Goal: Task Accomplishment & Management: Complete application form

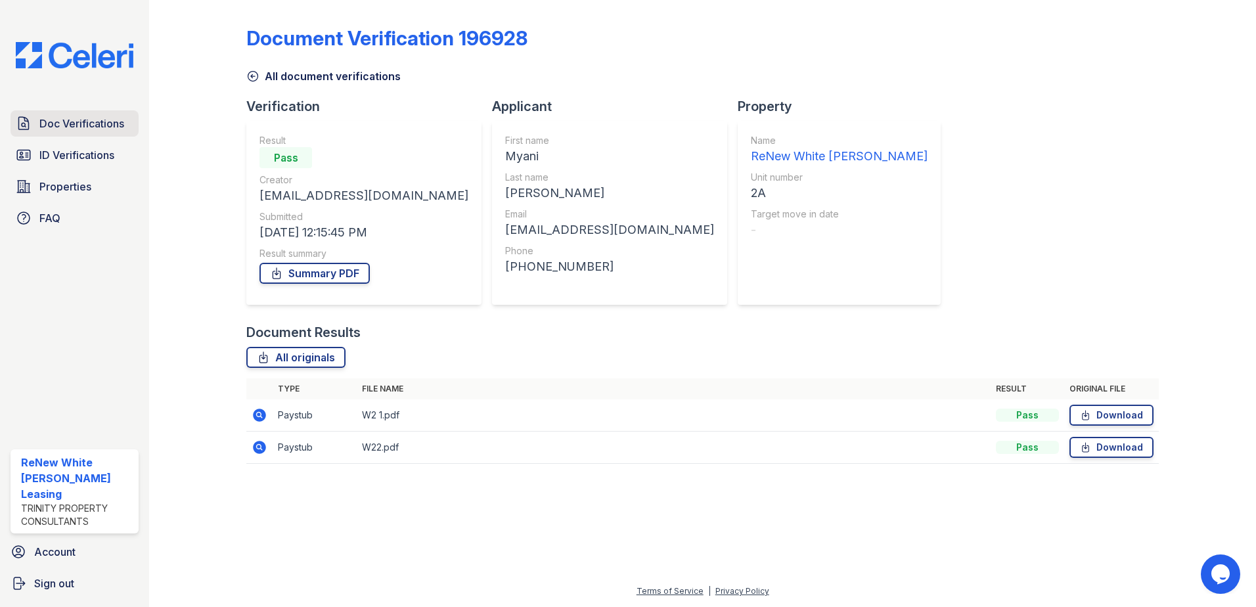
click at [86, 118] on span "Doc Verifications" at bounding box center [81, 124] width 85 height 16
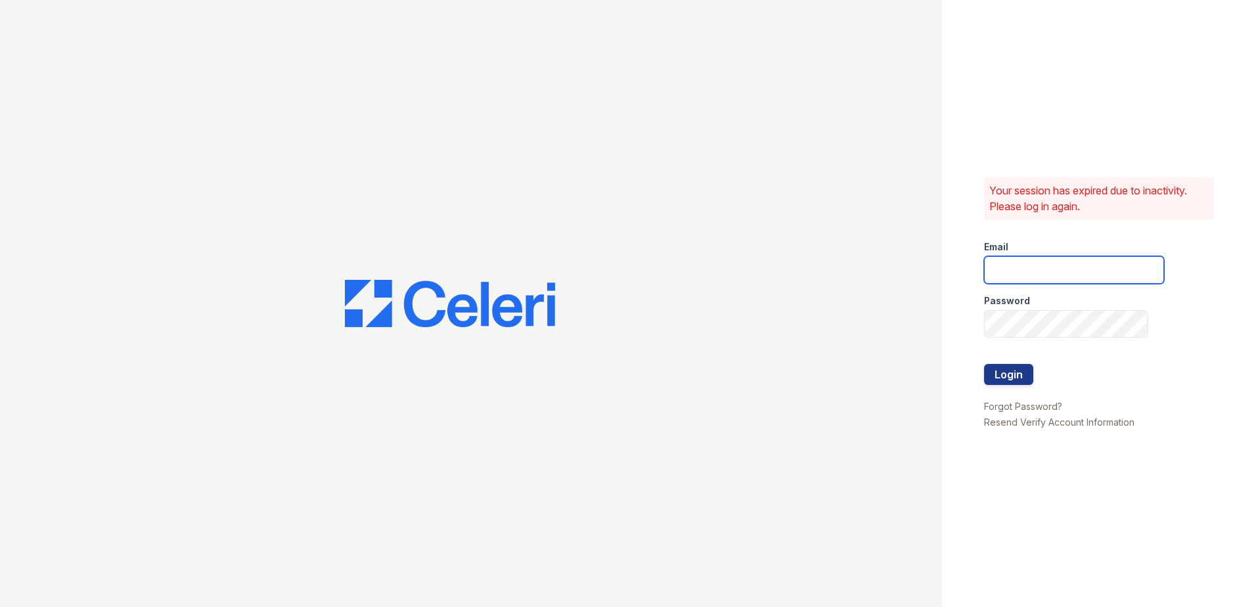
type input "renewwhitemarsh@trinity-pm.com"
click at [1016, 377] on button "Login" at bounding box center [1008, 374] width 49 height 21
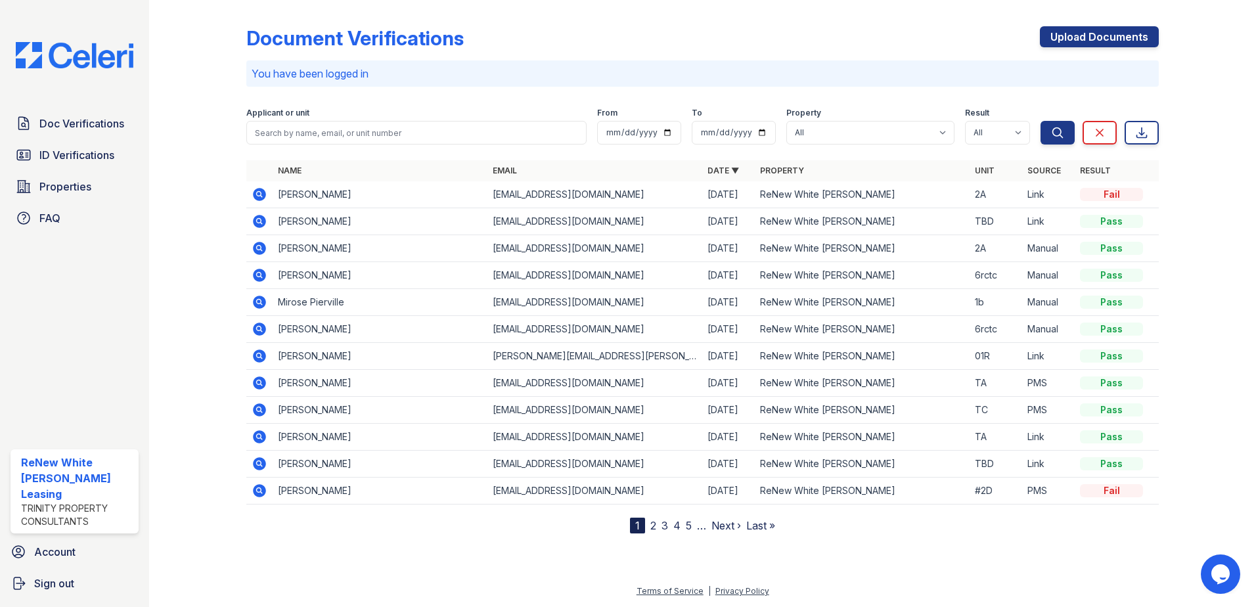
click at [258, 224] on icon at bounding box center [259, 221] width 13 height 13
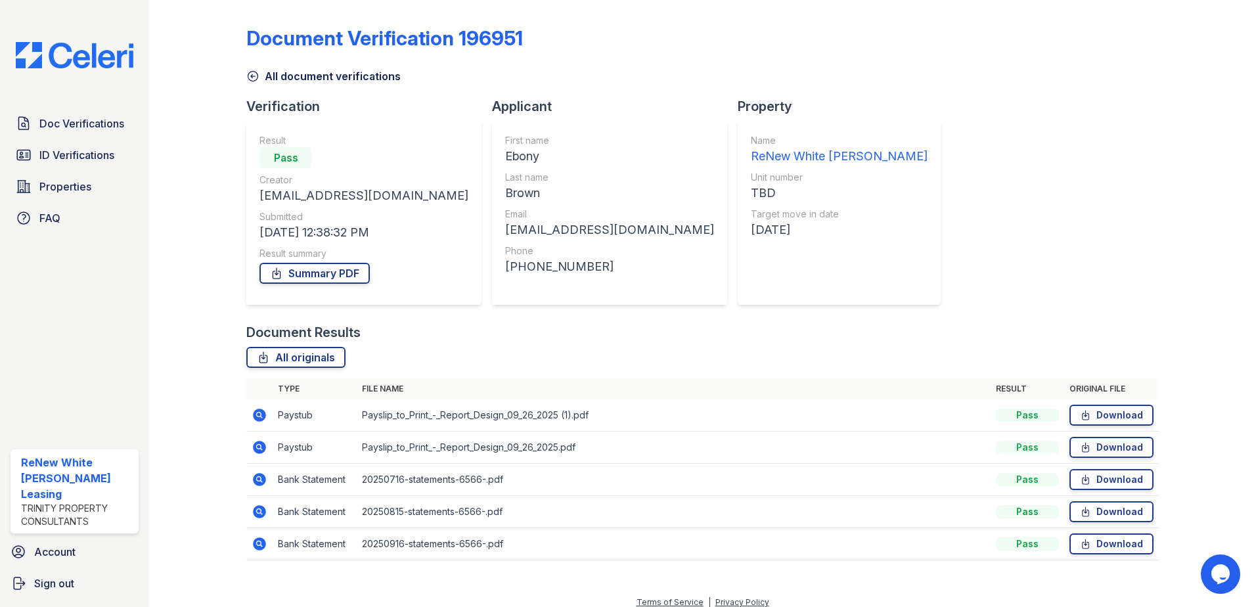
click at [261, 416] on icon at bounding box center [259, 415] width 13 height 13
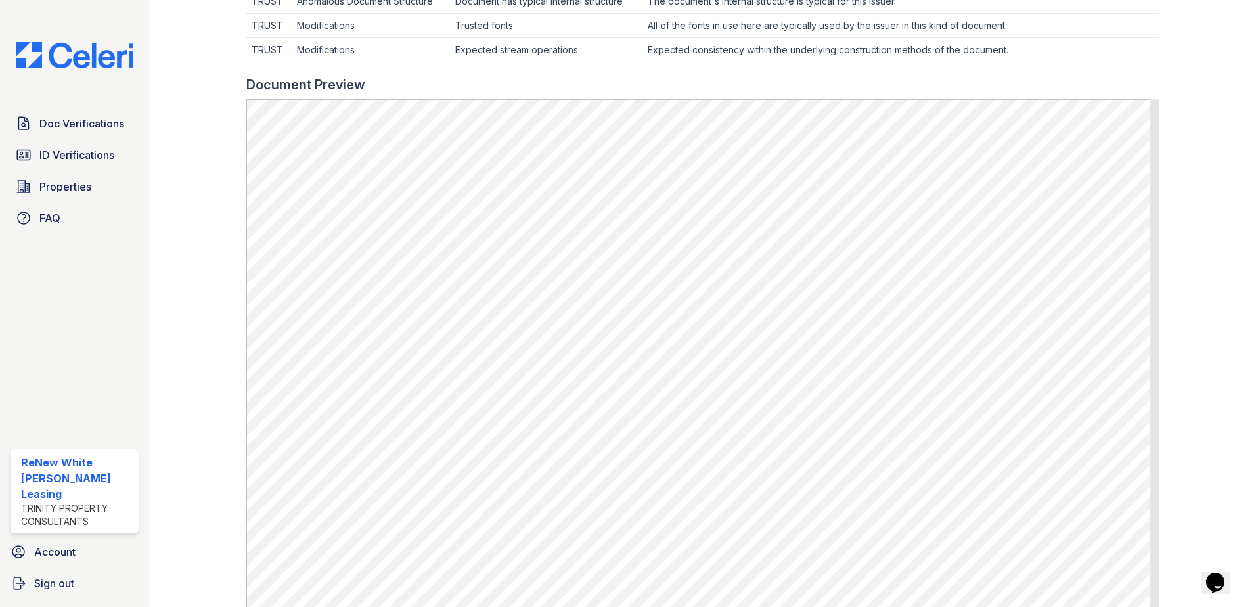
scroll to position [526, 0]
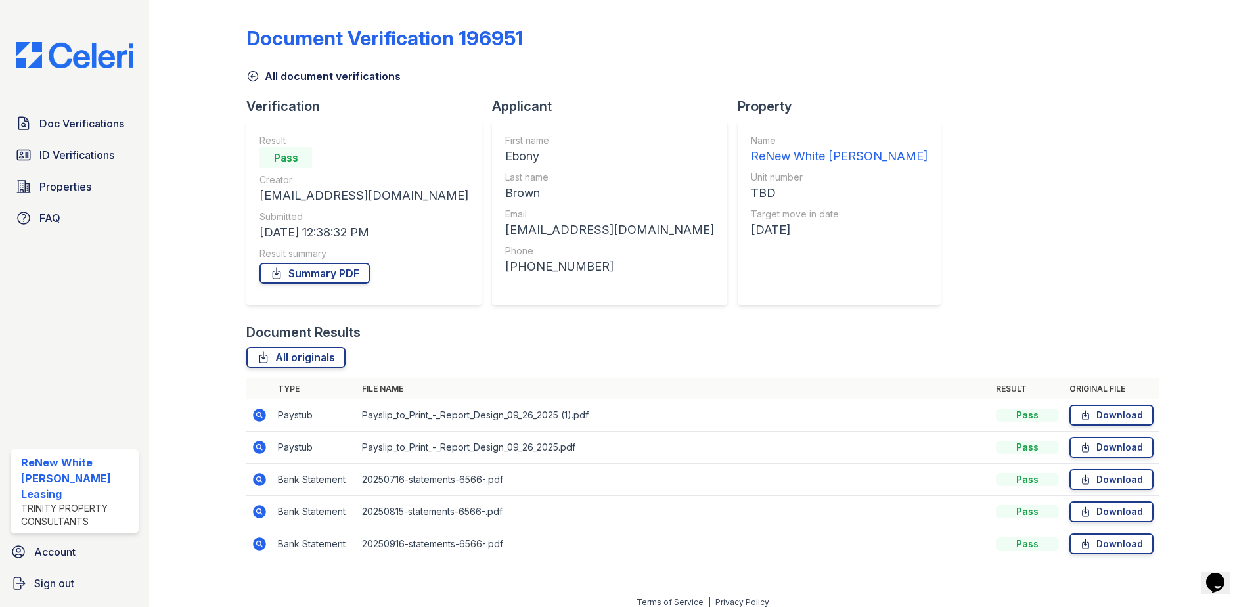
click at [263, 447] on icon at bounding box center [259, 447] width 13 height 13
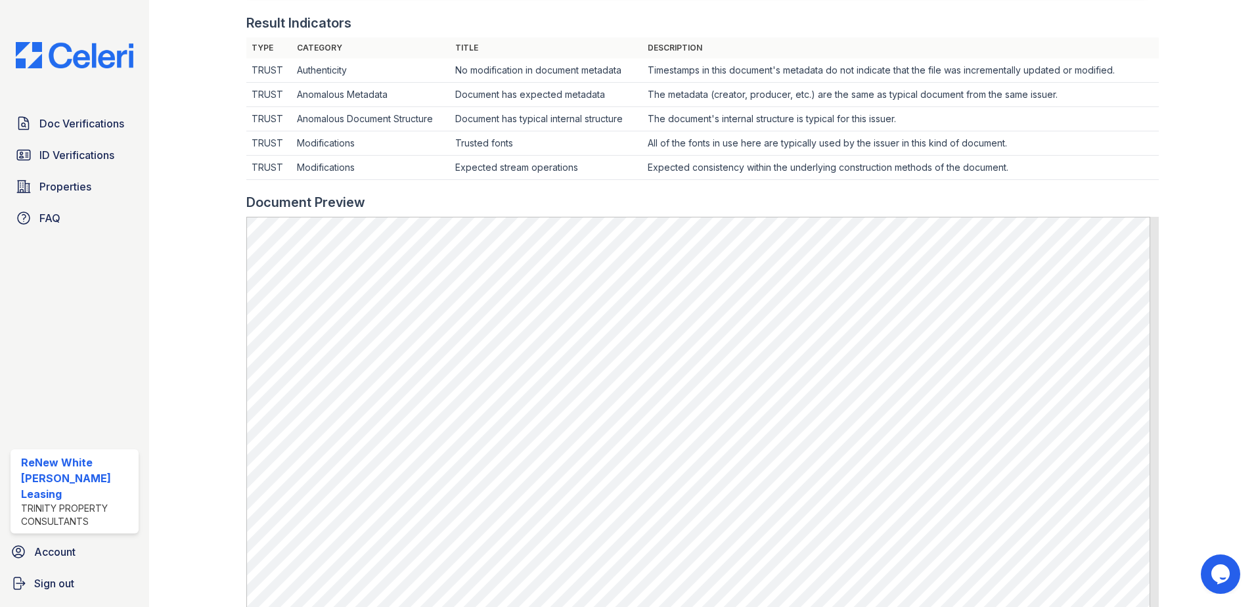
scroll to position [394, 0]
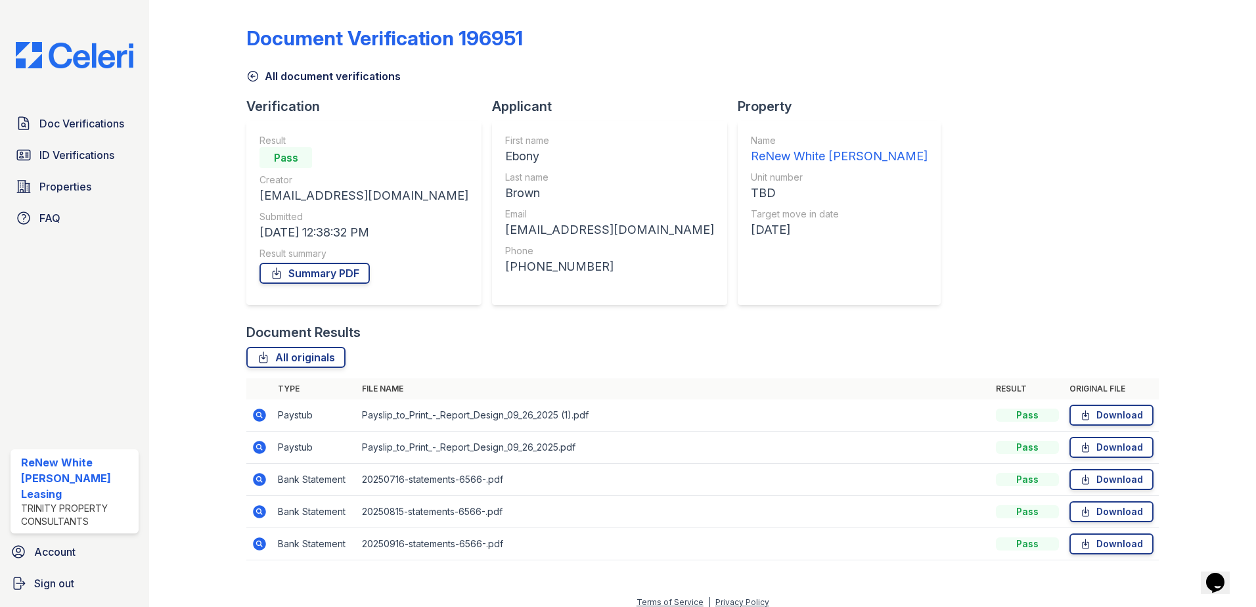
click at [260, 476] on icon at bounding box center [259, 479] width 13 height 13
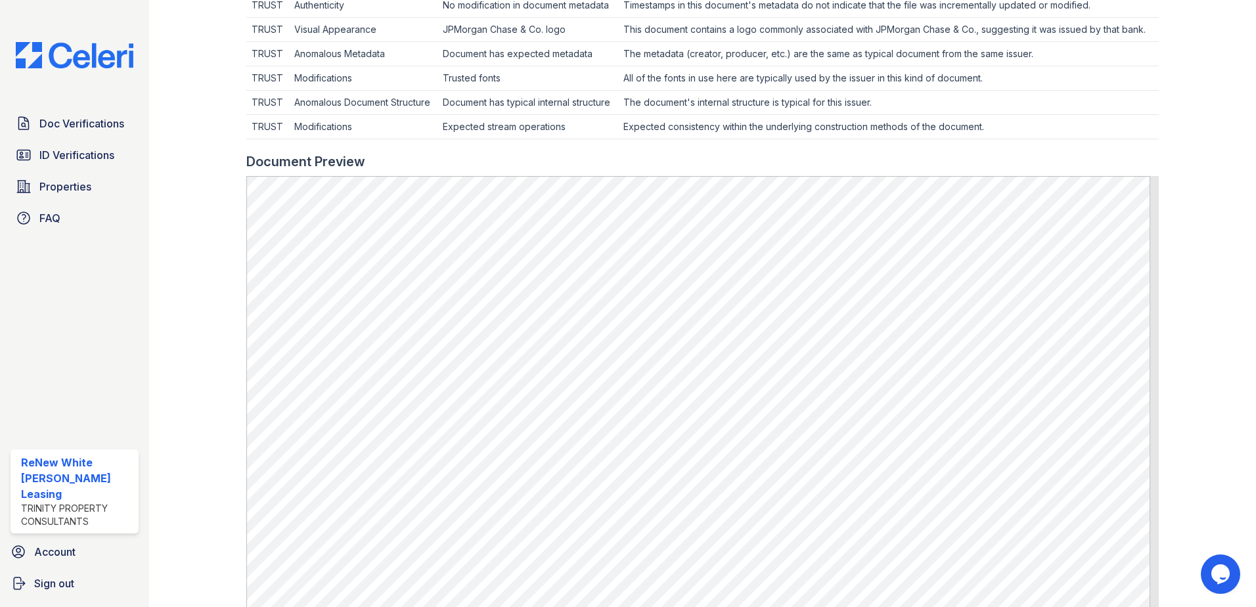
scroll to position [460, 0]
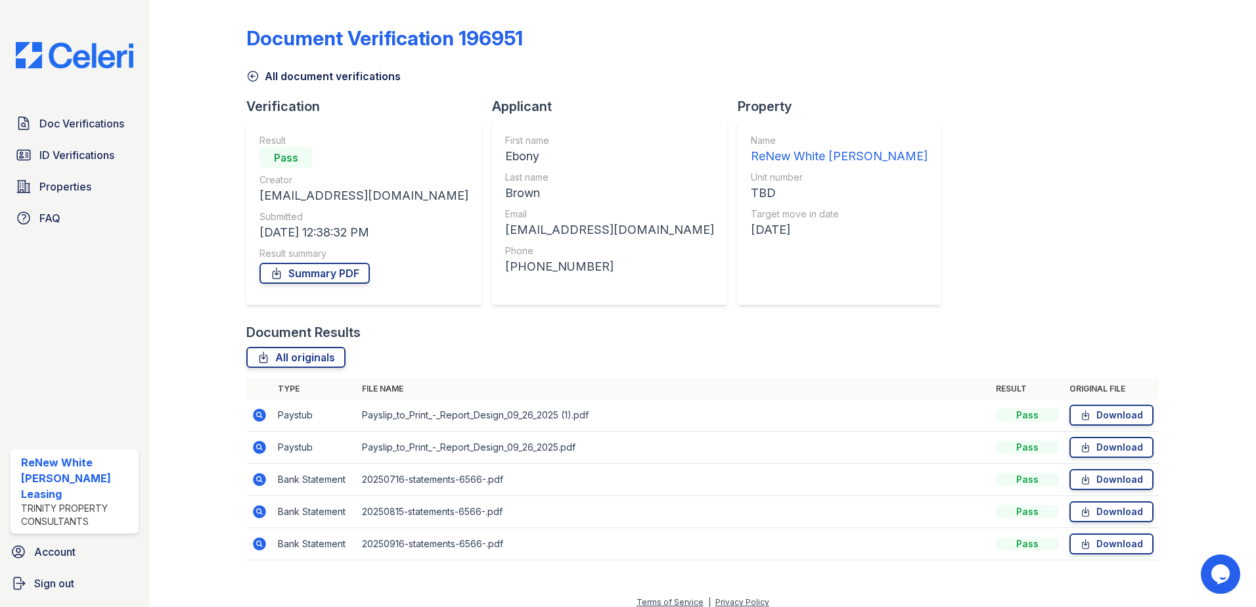
click at [604, 359] on div "All originals" at bounding box center [702, 357] width 913 height 21
click at [107, 126] on span "Doc Verifications" at bounding box center [81, 124] width 85 height 16
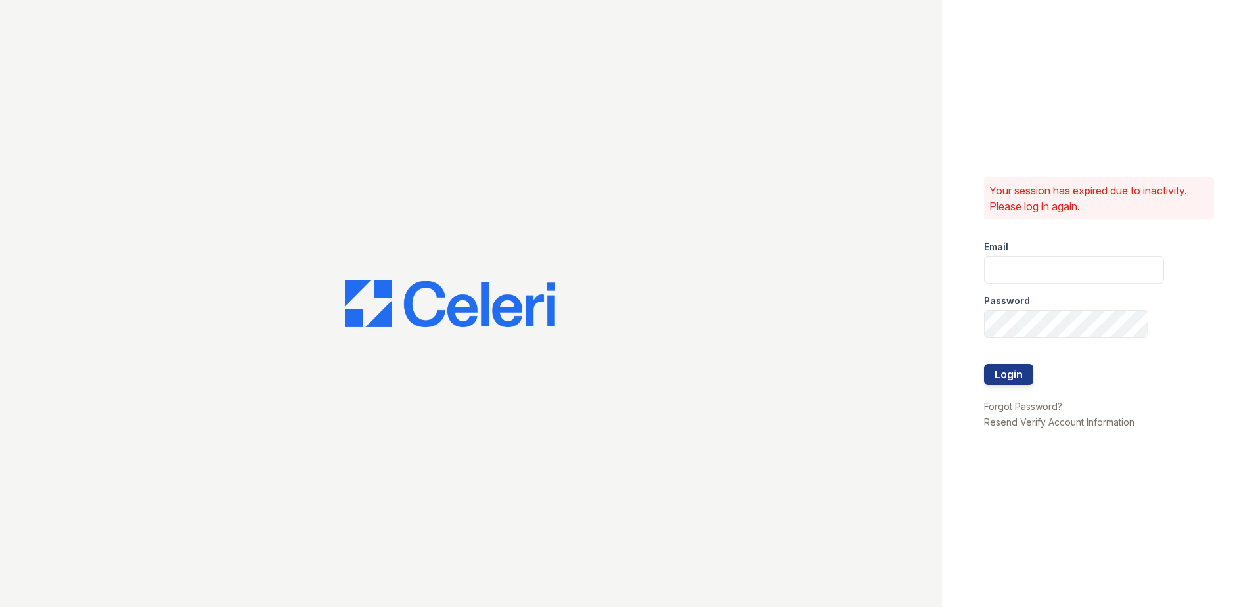
type input "[EMAIL_ADDRESS][DOMAIN_NAME]"
click at [1011, 383] on button "Login" at bounding box center [1008, 374] width 49 height 21
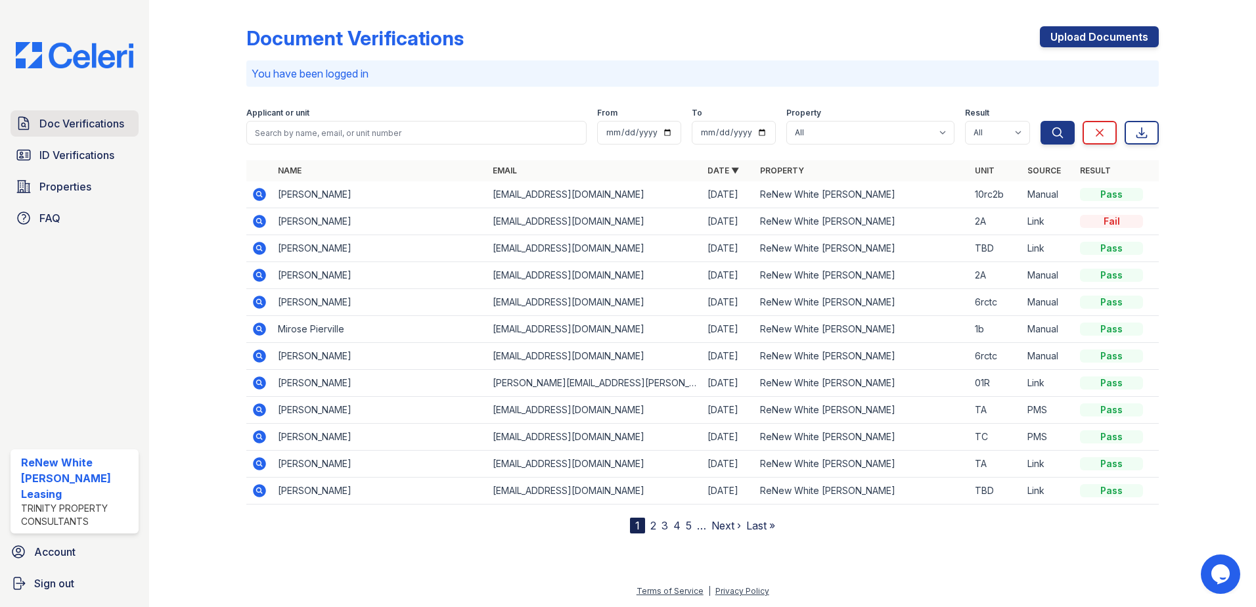
click at [106, 127] on span "Doc Verifications" at bounding box center [81, 124] width 85 height 16
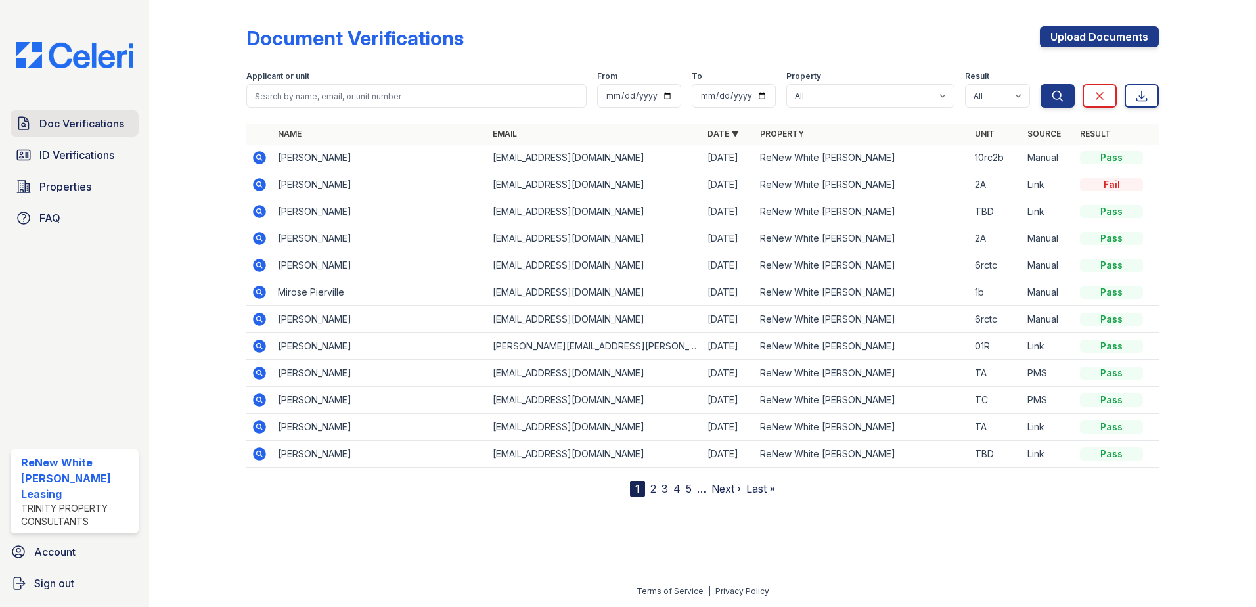
click at [120, 125] on span "Doc Verifications" at bounding box center [81, 124] width 85 height 16
click at [107, 154] on span "ID Verifications" at bounding box center [76, 155] width 75 height 16
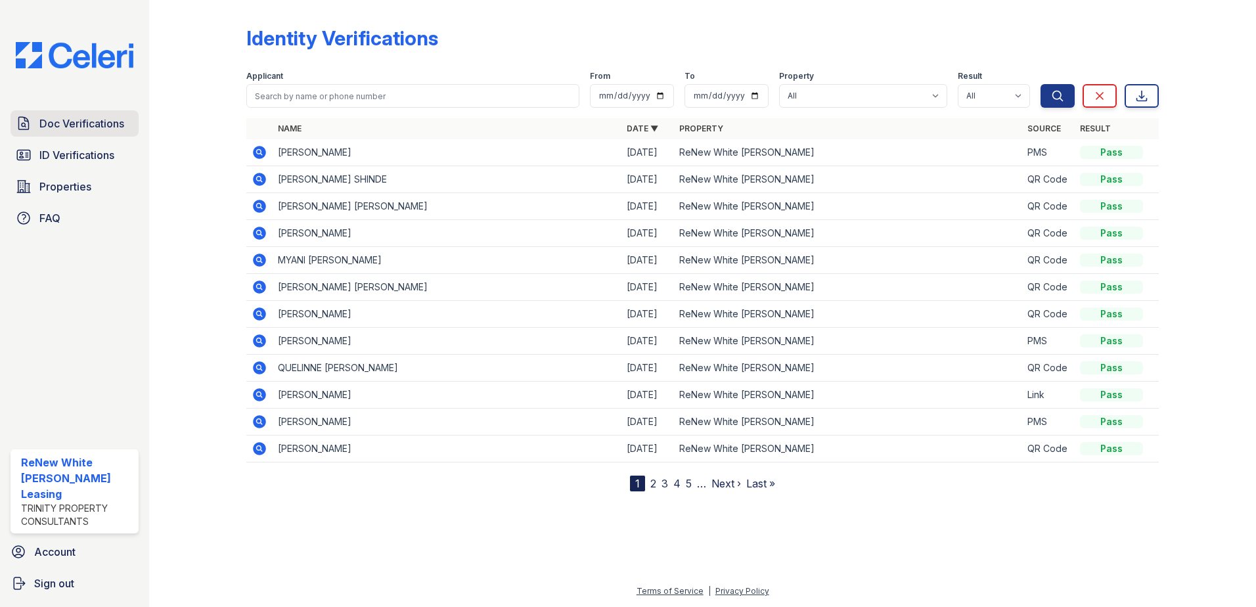
click at [114, 128] on span "Doc Verifications" at bounding box center [81, 124] width 85 height 16
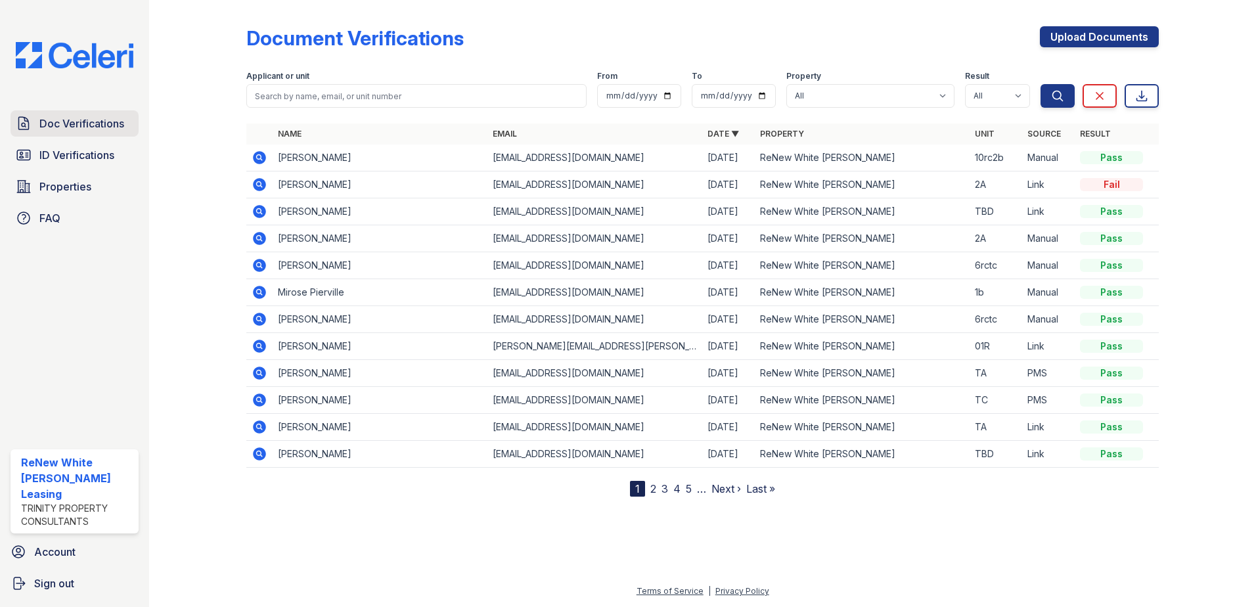
click at [85, 125] on span "Doc Verifications" at bounding box center [81, 124] width 85 height 16
click at [1082, 41] on link "Upload Documents" at bounding box center [1099, 36] width 119 height 21
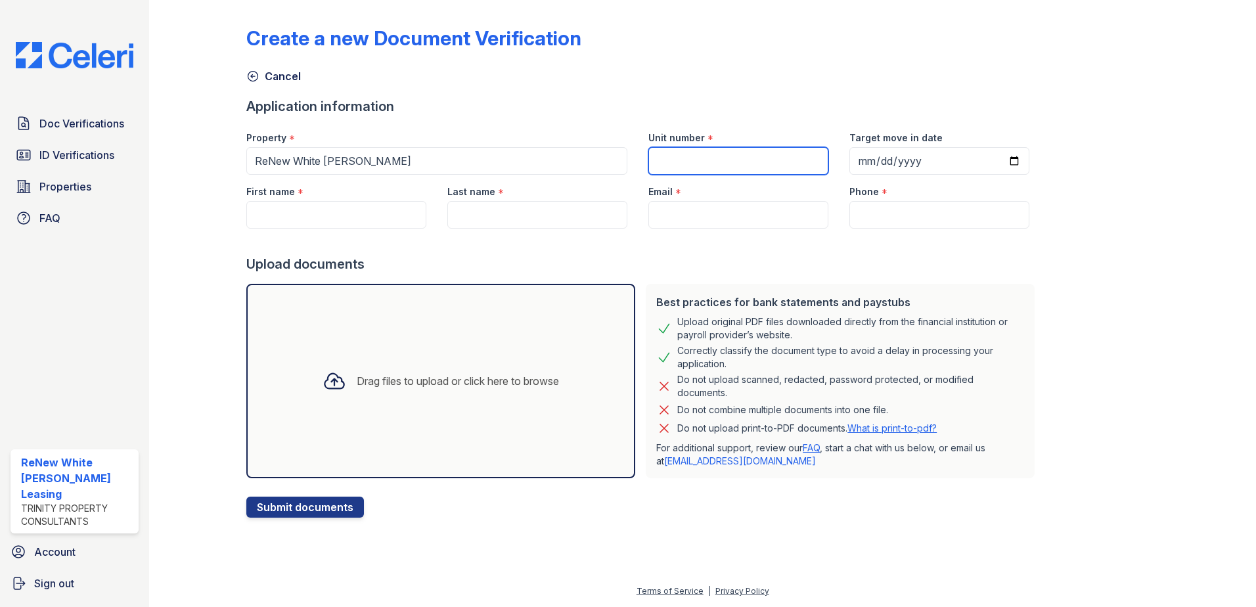
click at [763, 162] on input "Unit number" at bounding box center [739, 161] width 180 height 28
click at [1069, 293] on div "Create a new Document Verification Cancel Application information Property * Re…" at bounding box center [702, 261] width 913 height 513
click at [488, 414] on div "Drag files to upload or click here to browse" at bounding box center [440, 381] width 389 height 194
click at [411, 223] on input "First name" at bounding box center [336, 215] width 180 height 28
click at [84, 120] on span "Doc Verifications" at bounding box center [81, 124] width 85 height 16
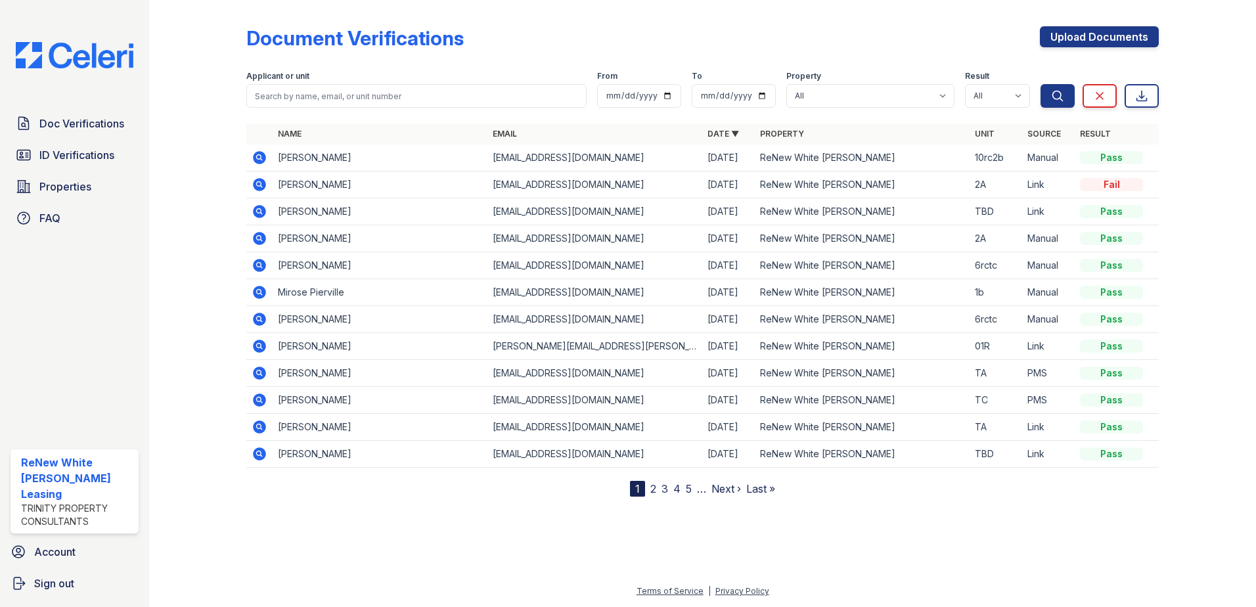
click at [255, 242] on icon at bounding box center [259, 238] width 13 height 13
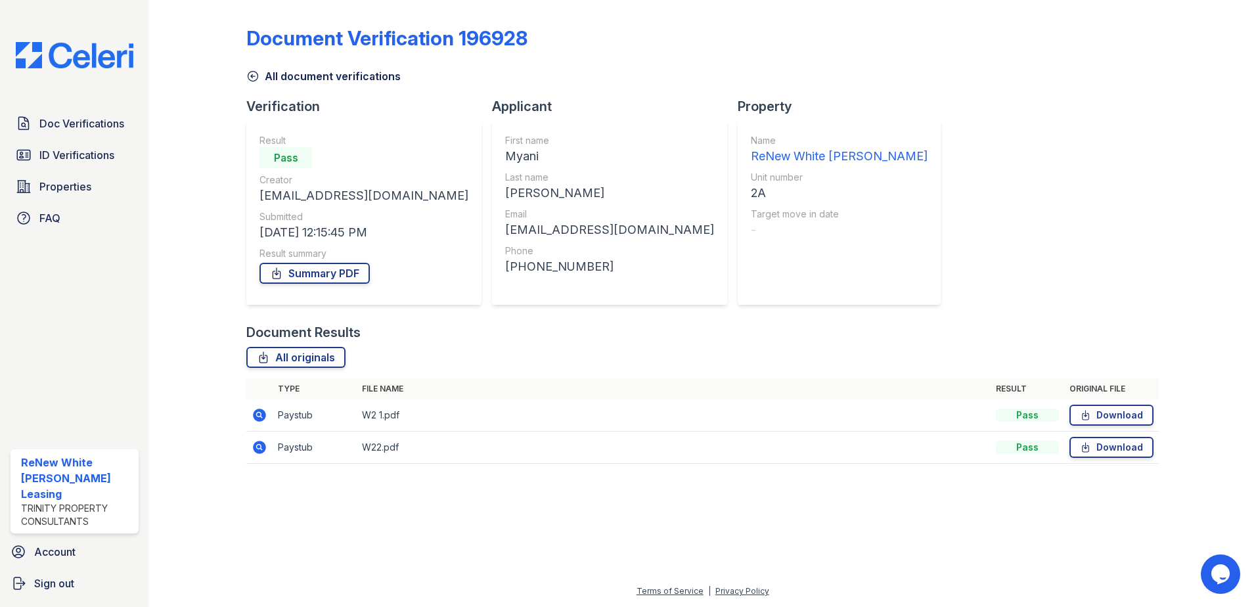
click at [262, 440] on icon at bounding box center [260, 448] width 16 height 16
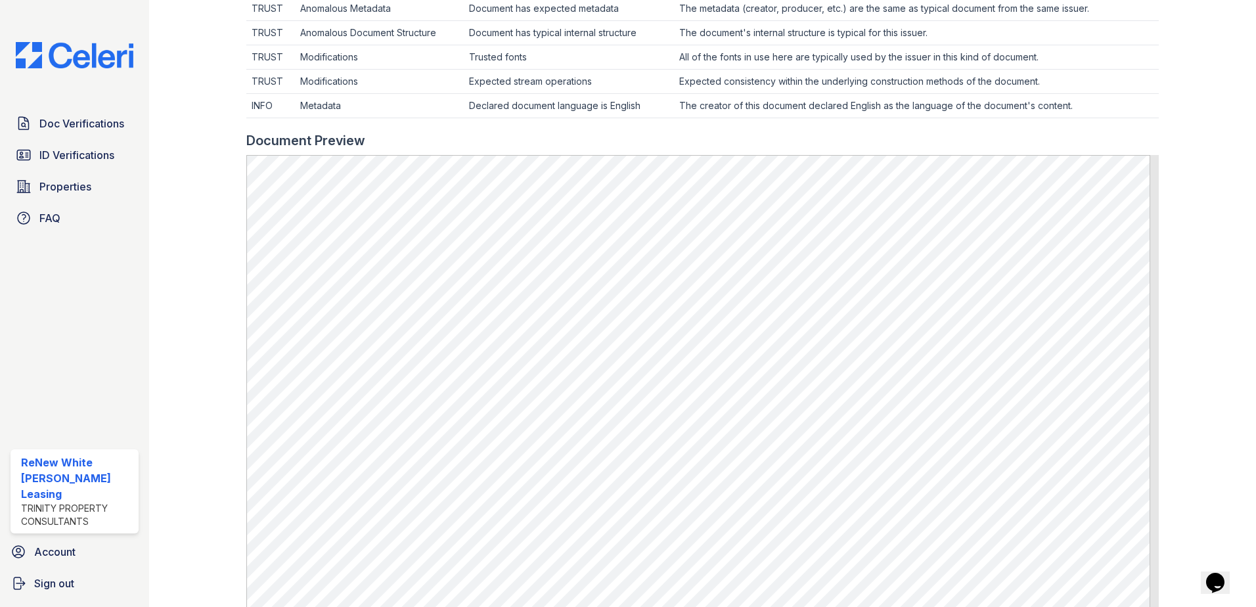
scroll to position [460, 0]
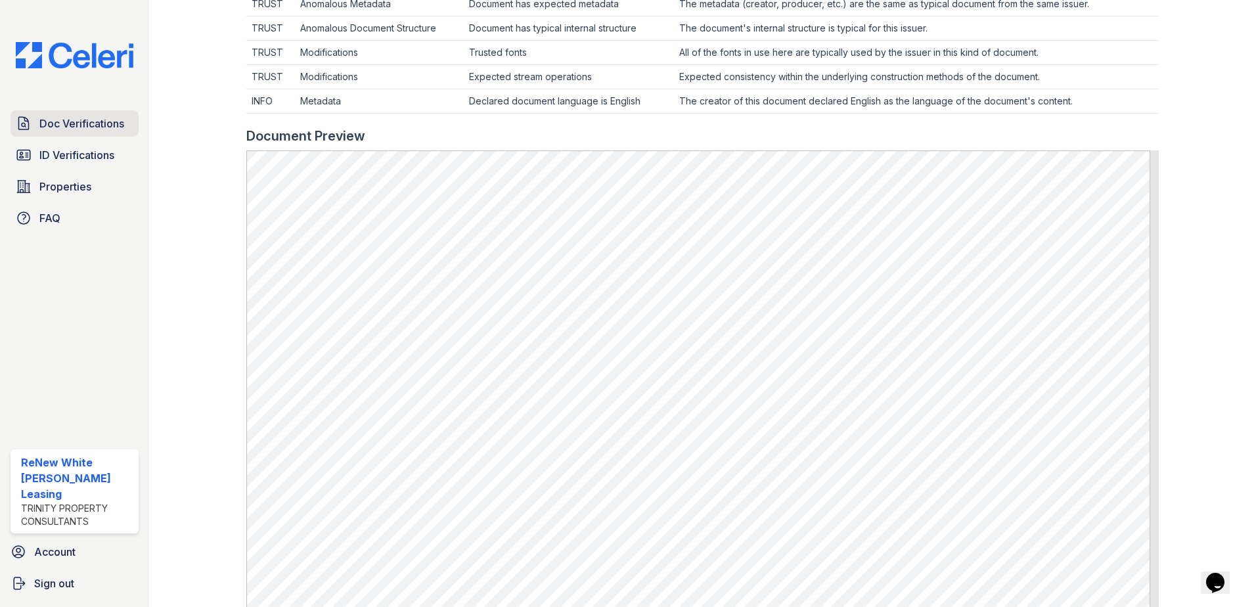
click at [98, 128] on span "Doc Verifications" at bounding box center [81, 124] width 85 height 16
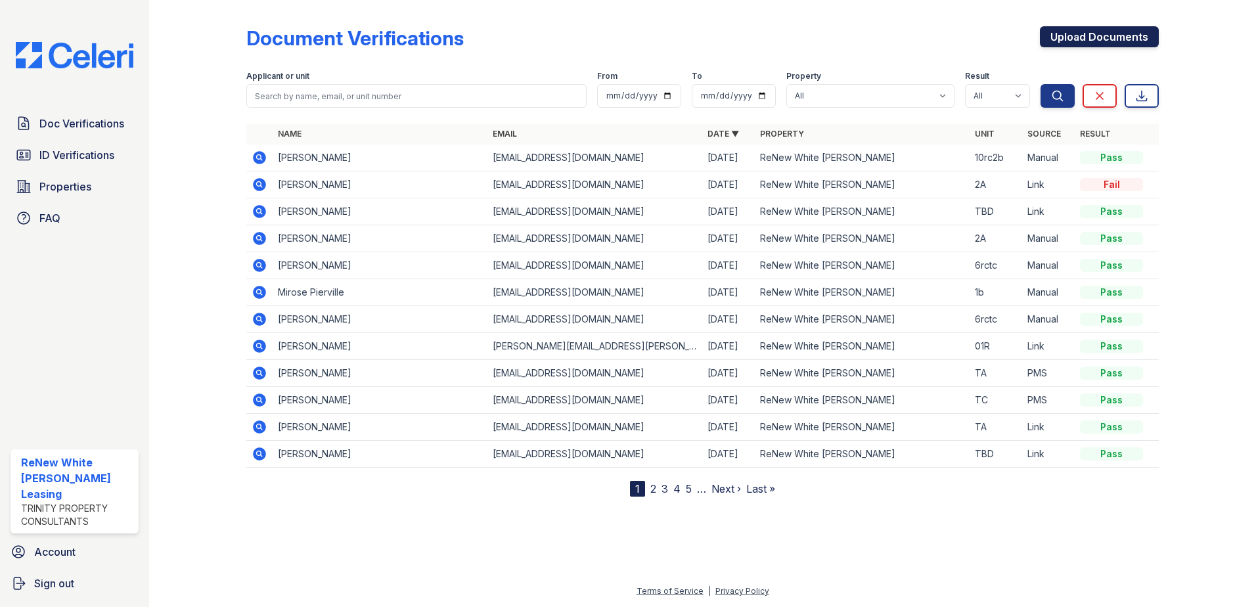
click at [1102, 41] on link "Upload Documents" at bounding box center [1099, 36] width 119 height 21
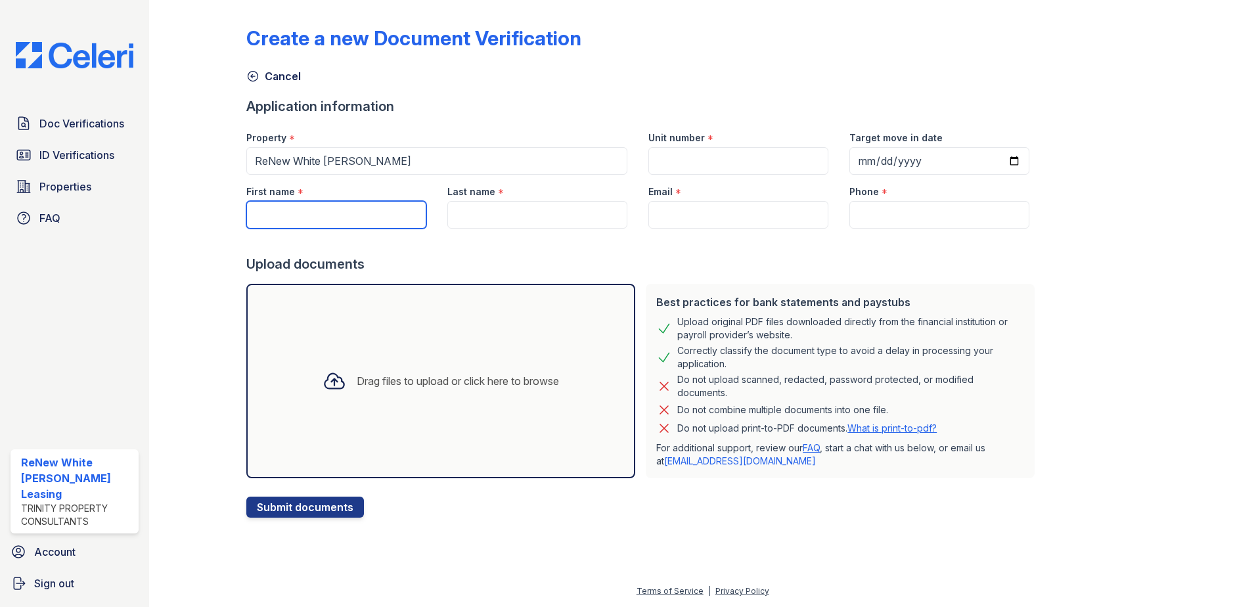
click at [392, 221] on input "First name" at bounding box center [336, 215] width 180 height 28
type input "[PERSON_NAME]"
click at [522, 224] on input "Last name" at bounding box center [537, 215] width 180 height 28
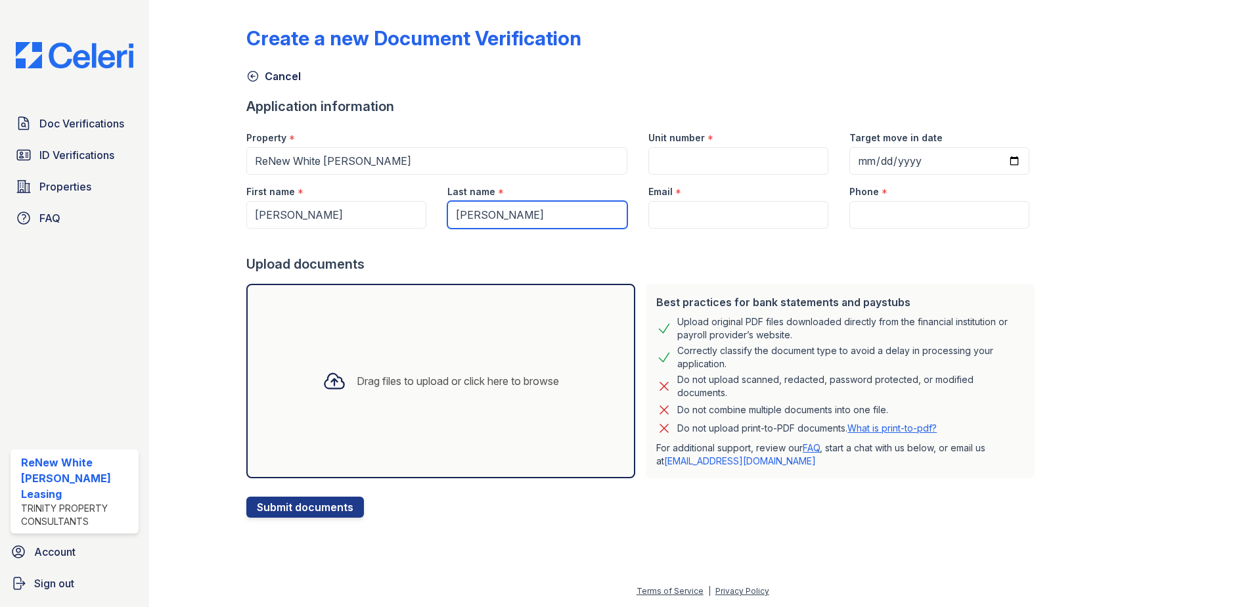
type input "[PERSON_NAME]"
paste input "[EMAIL_ADDRESS][DOMAIN_NAME]"
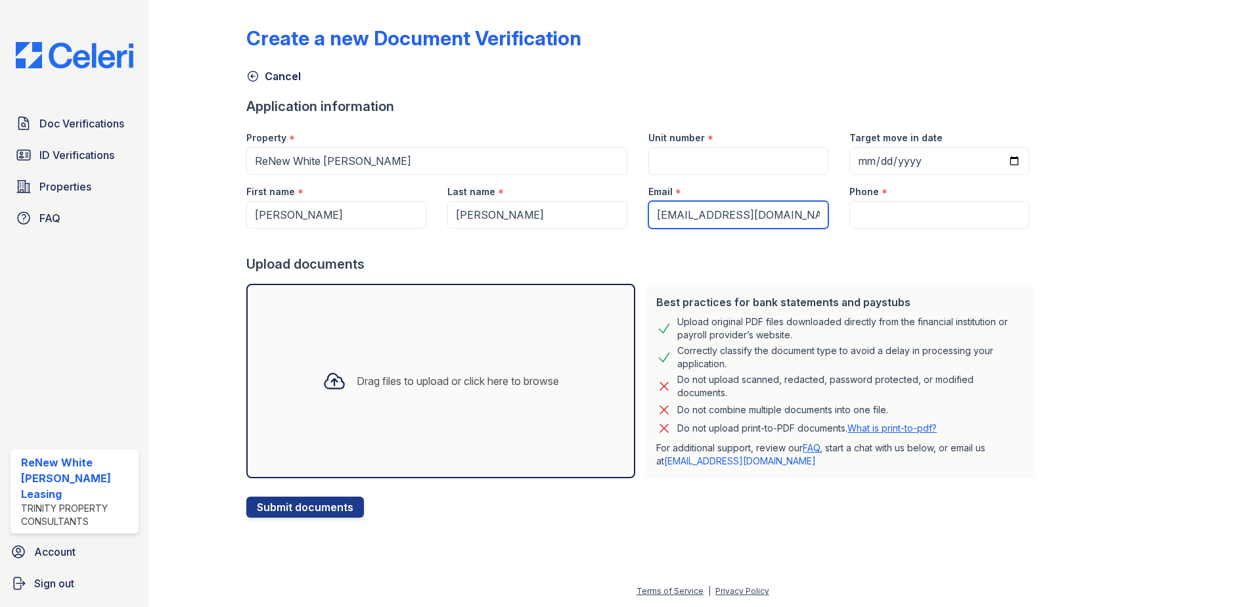
type input "[EMAIL_ADDRESS][DOMAIN_NAME]"
paste input "(443) 255-8300"
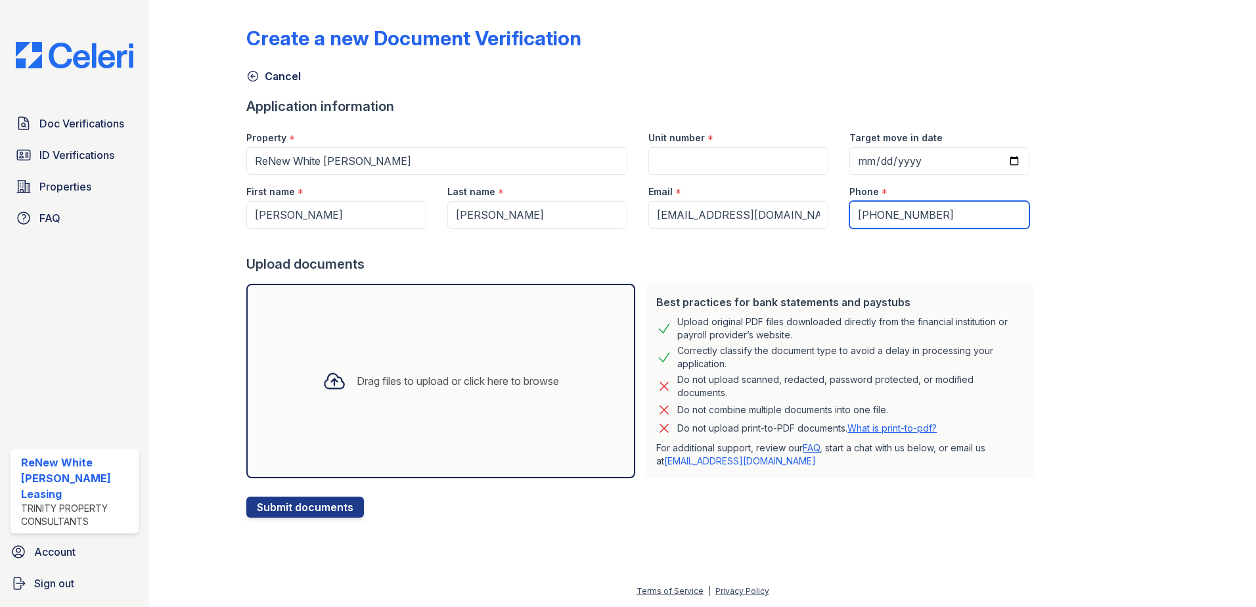
type input "(443) 255-8300"
click at [710, 167] on input "Unit number" at bounding box center [739, 161] width 180 height 28
type input "ta"
click at [528, 354] on div "Drag files to upload or click here to browse" at bounding box center [440, 381] width 389 height 194
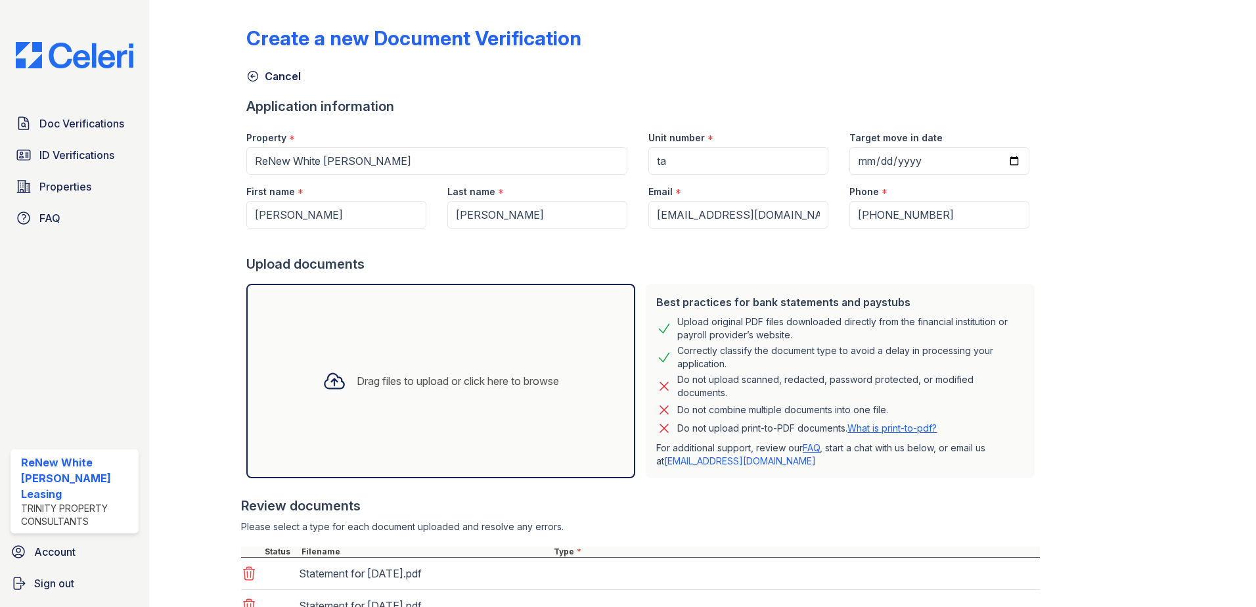
scroll to position [107, 0]
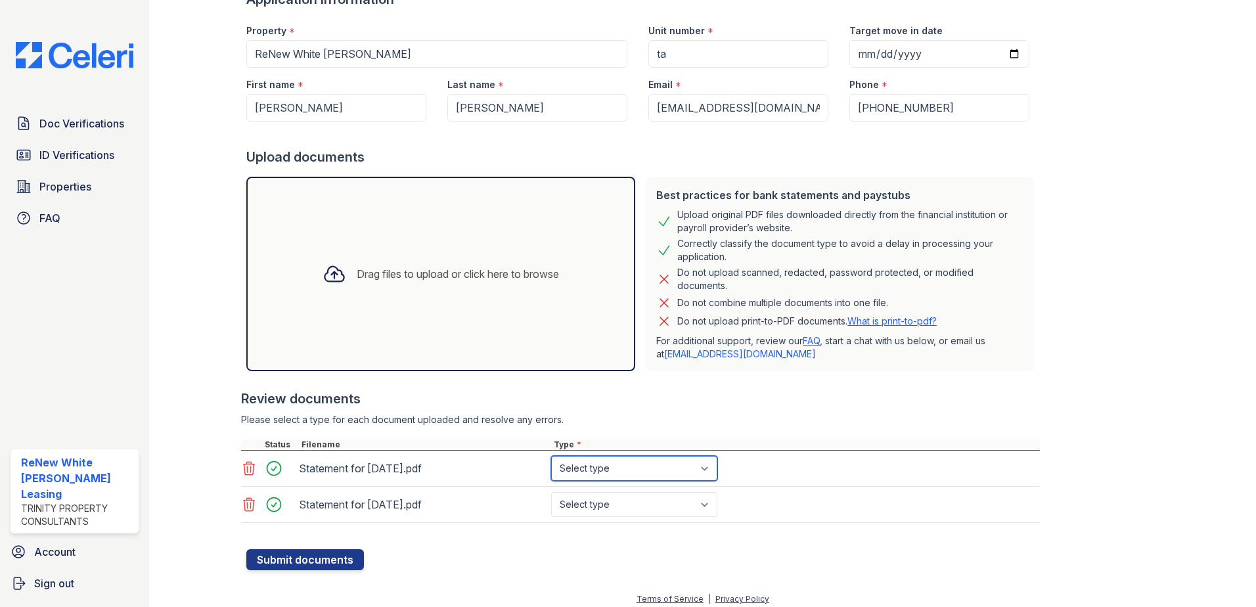
click at [632, 468] on select "Select type Paystub Bank Statement Offer Letter Tax Documents Benefit Award Let…" at bounding box center [634, 468] width 166 height 25
select select "paystub"
click at [551, 456] on select "Select type Paystub Bank Statement Offer Letter Tax Documents Benefit Award Let…" at bounding box center [634, 468] width 166 height 25
click at [623, 501] on select "Select type Paystub Bank Statement Offer Letter Tax Documents Benefit Award Let…" at bounding box center [634, 504] width 166 height 25
select select "paystub"
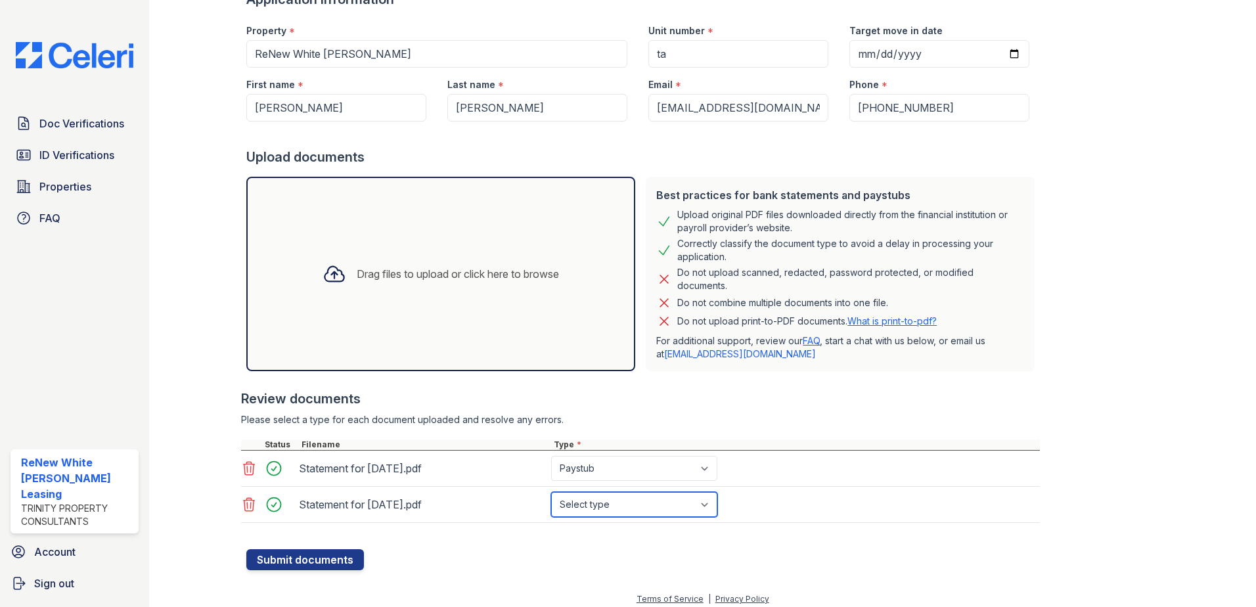
click at [551, 492] on select "Select type Paystub Bank Statement Offer Letter Tax Documents Benefit Award Let…" at bounding box center [634, 504] width 166 height 25
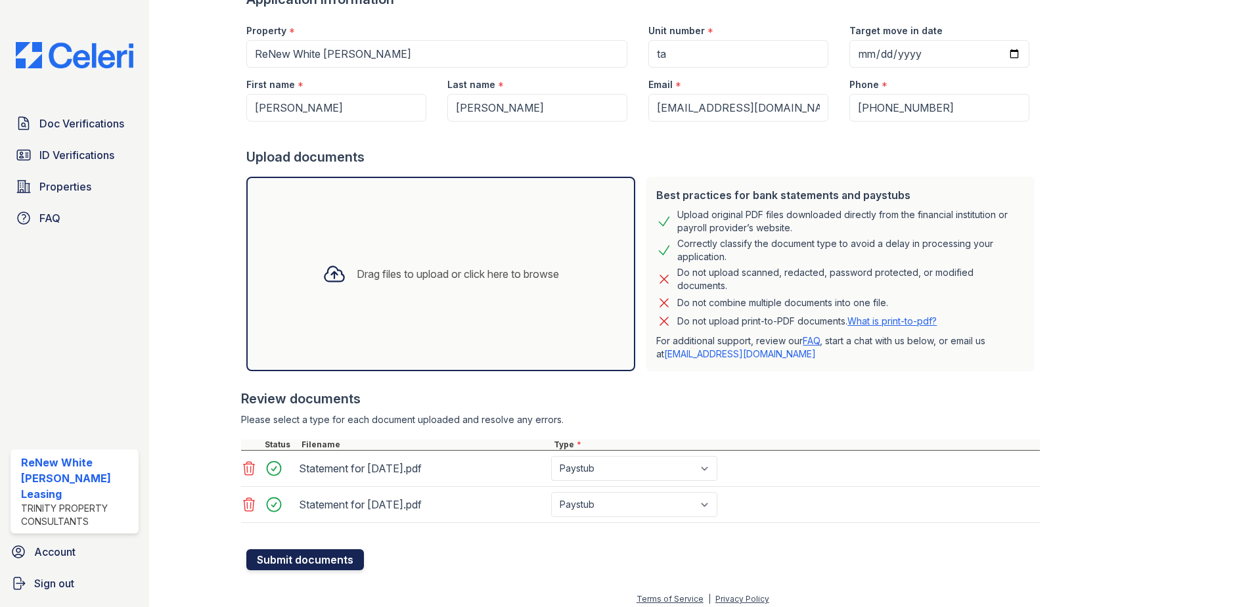
click at [320, 557] on button "Submit documents" at bounding box center [305, 559] width 118 height 21
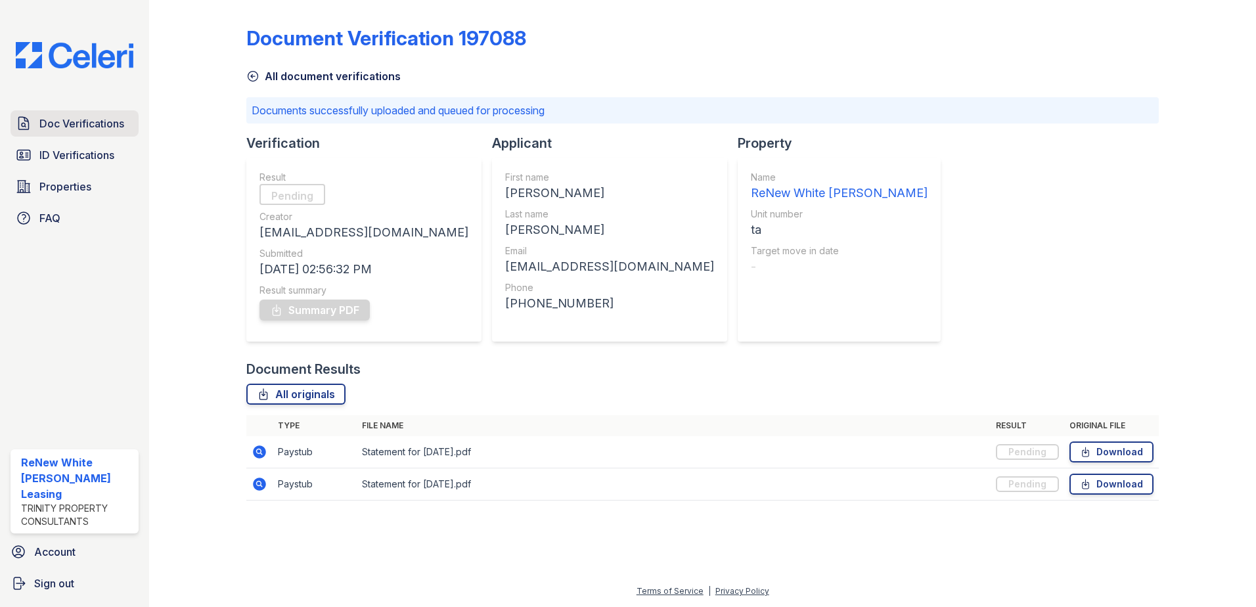
click at [83, 116] on span "Doc Verifications" at bounding box center [81, 124] width 85 height 16
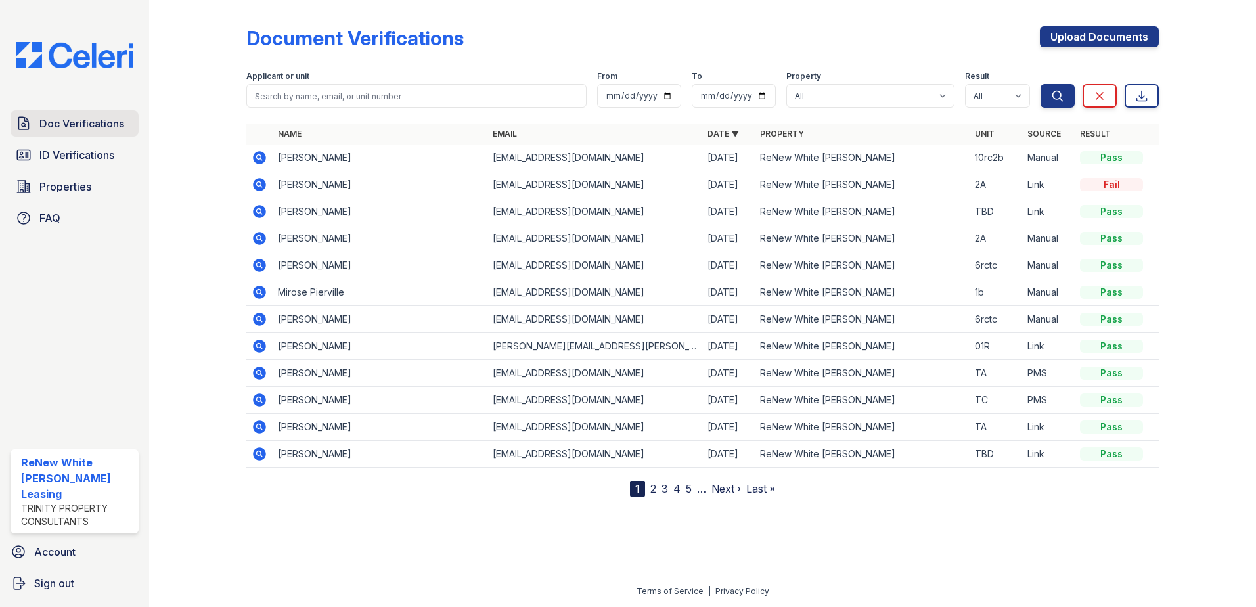
click at [124, 120] on link "Doc Verifications" at bounding box center [75, 123] width 128 height 26
click at [87, 118] on span "Doc Verifications" at bounding box center [81, 124] width 85 height 16
click at [260, 161] on icon at bounding box center [259, 157] width 13 height 13
